Goal: Information Seeking & Learning: Check status

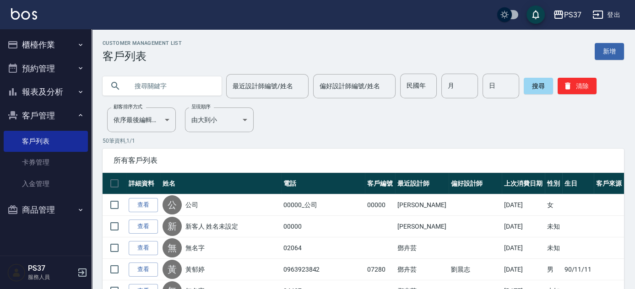
click at [29, 92] on button "報表及分析" at bounding box center [46, 92] width 84 height 24
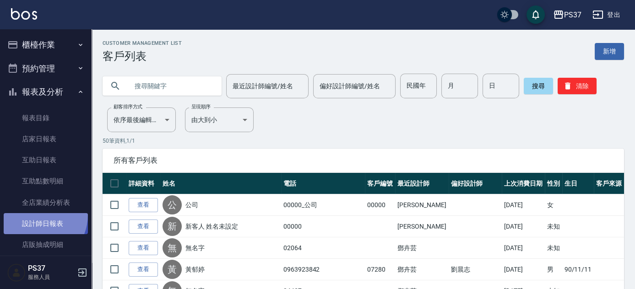
click at [33, 215] on link "設計師日報表" at bounding box center [46, 223] width 84 height 21
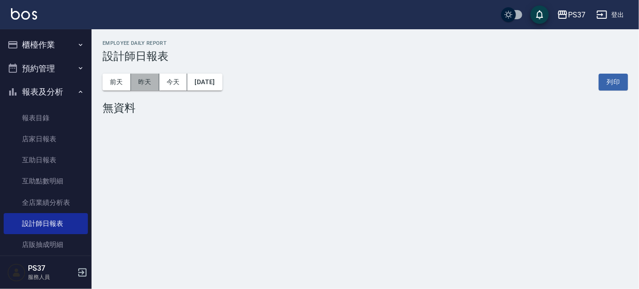
click at [134, 86] on button "昨天" at bounding box center [145, 82] width 28 height 17
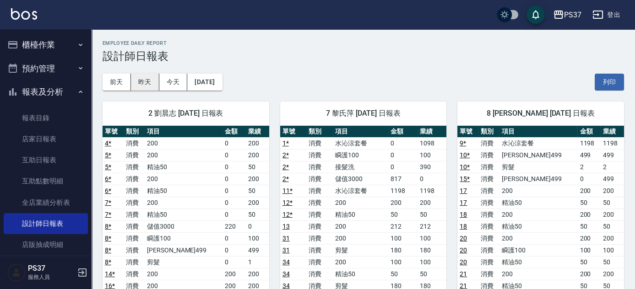
click at [150, 86] on button "昨天" at bounding box center [145, 82] width 28 height 17
click at [108, 77] on button "前天" at bounding box center [117, 82] width 28 height 17
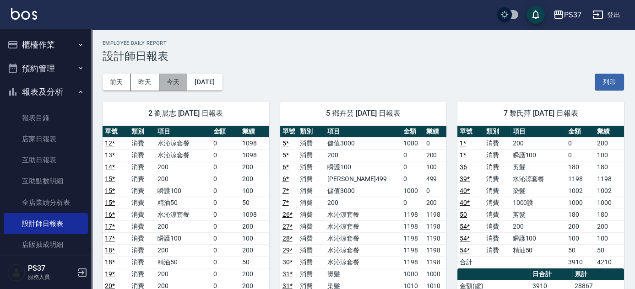
click at [177, 84] on button "今天" at bounding box center [173, 82] width 28 height 17
